Goal: Navigation & Orientation: Find specific page/section

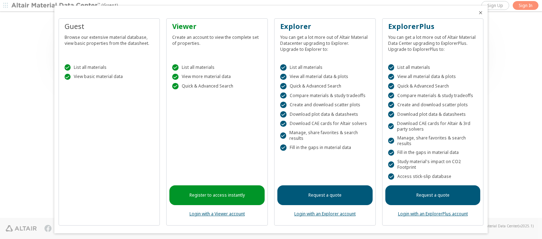
click at [478, 13] on icon "Close" at bounding box center [481, 13] width 6 height 6
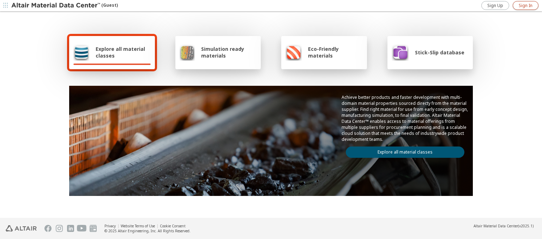
click at [525, 5] on span "Sign In" at bounding box center [526, 6] width 14 height 6
click at [56, 6] on img at bounding box center [56, 5] width 90 height 7
click at [120, 52] on span "Explore all material classes" at bounding box center [123, 52] width 55 height 13
click at [402, 150] on link "Explore all material classes" at bounding box center [405, 151] width 119 height 11
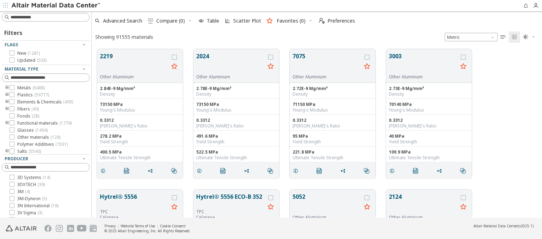
scroll to position [169, 445]
click at [335, 21] on span "Preferences" at bounding box center [341, 20] width 28 height 5
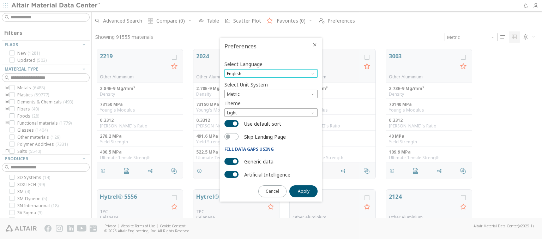
click at [271, 73] on span "English" at bounding box center [270, 73] width 93 height 8
click at [271, 91] on span "Deutsch" at bounding box center [271, 91] width 88 height 5
click at [303, 191] on span "Apply" at bounding box center [304, 191] width 12 height 6
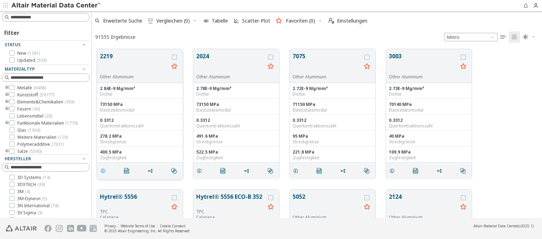
click at [104, 170] on icon "grid" at bounding box center [103, 171] width 6 height 6
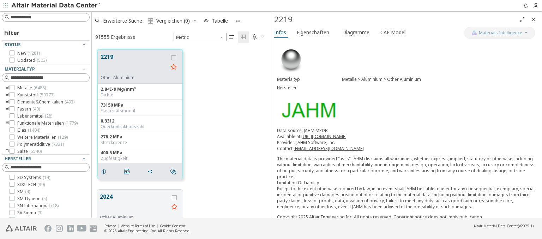
click at [56, 6] on img at bounding box center [56, 5] width 90 height 7
